Goal: Find specific page/section: Find specific page/section

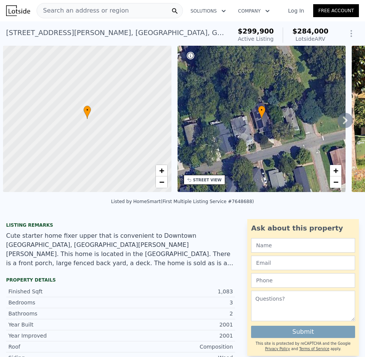
scroll to position [0, 3]
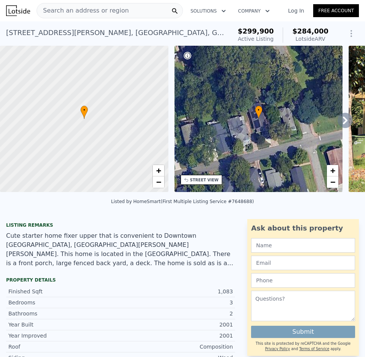
click at [106, 5] on div "Search an address or region" at bounding box center [83, 10] width 92 height 14
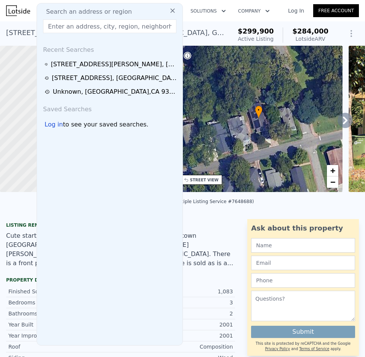
click at [92, 27] on input "text" at bounding box center [109, 26] width 133 height 14
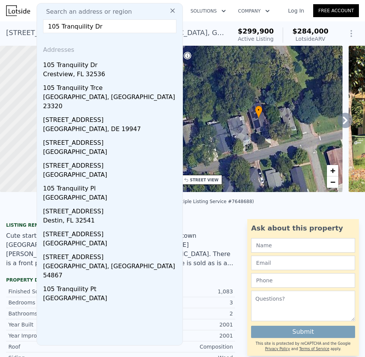
click at [109, 26] on input "105 Tranquility Dr" at bounding box center [109, 26] width 133 height 14
drag, startPoint x: 119, startPoint y: 26, endPoint x: 7, endPoint y: 37, distance: 112.3
paste input ", [GEOGRAPHIC_DATA]"
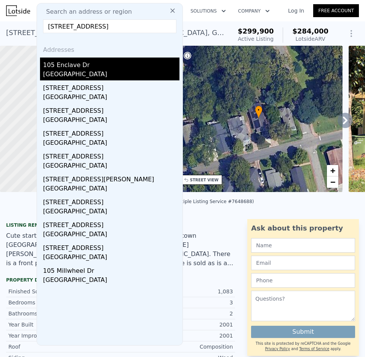
type input "[STREET_ADDRESS]"
click at [69, 78] on div "[GEOGRAPHIC_DATA]" at bounding box center [111, 75] width 136 height 11
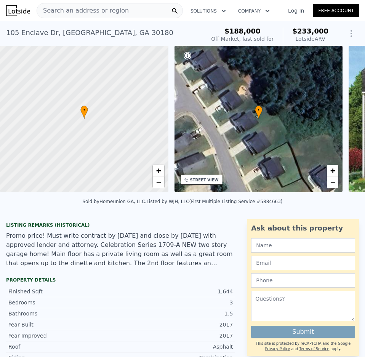
click at [105, 12] on span "Search an address or region" at bounding box center [83, 10] width 92 height 9
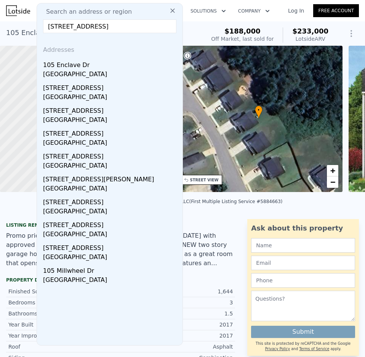
click at [160, 27] on input "[STREET_ADDRESS]" at bounding box center [109, 26] width 133 height 14
drag, startPoint x: 48, startPoint y: 27, endPoint x: 161, endPoint y: 22, distance: 113.3
click at [161, 22] on input "[STREET_ADDRESS]" at bounding box center [109, 26] width 133 height 14
type input "[STREET_ADDRESS]"
